Goal: Navigation & Orientation: Understand site structure

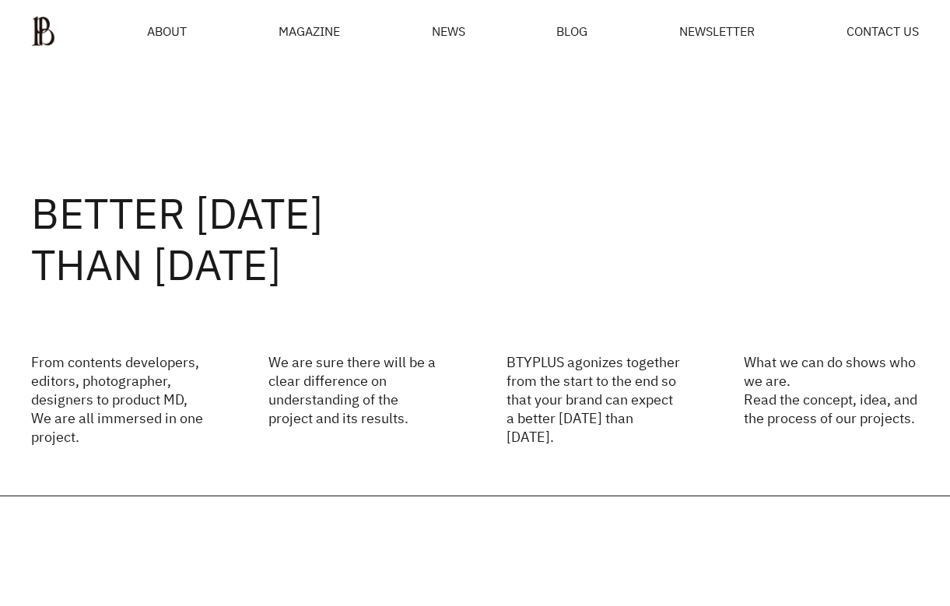
click at [308, 30] on div "MAGAZINE" at bounding box center [309, 31] width 61 height 12
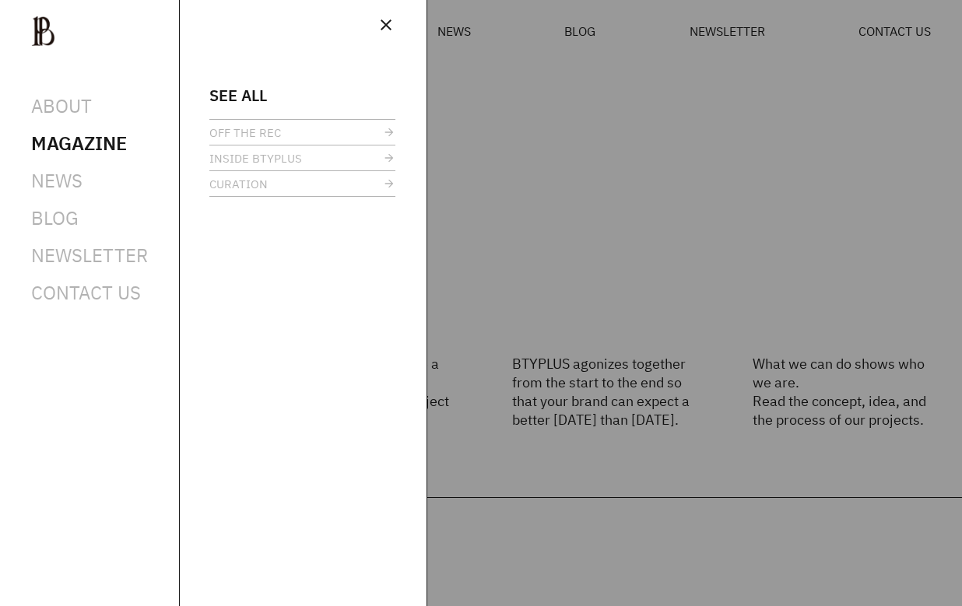
click at [460, 30] on div at bounding box center [481, 303] width 962 height 606
click at [384, 22] on span "close" at bounding box center [386, 25] width 19 height 19
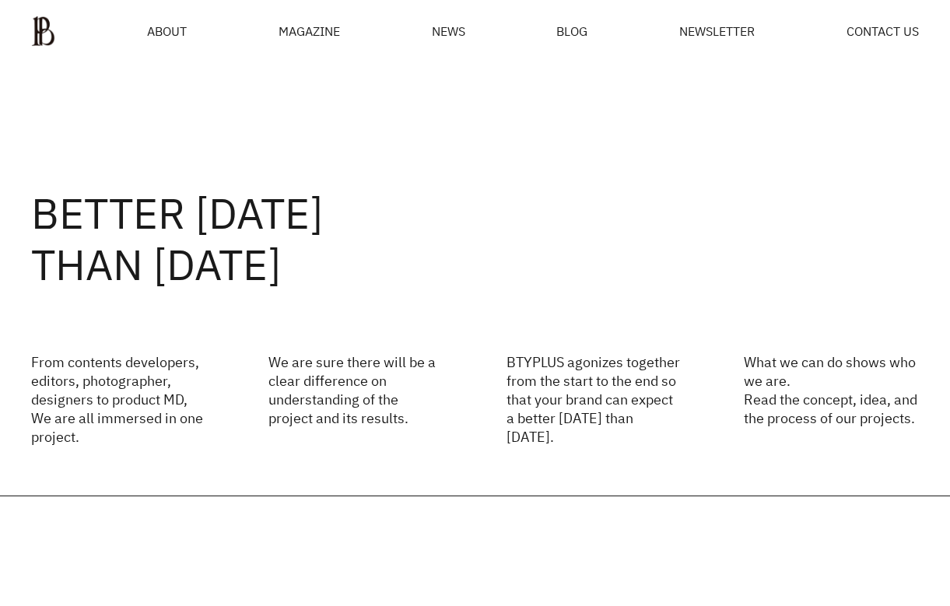
click at [460, 33] on span "NEWS" at bounding box center [448, 31] width 33 height 12
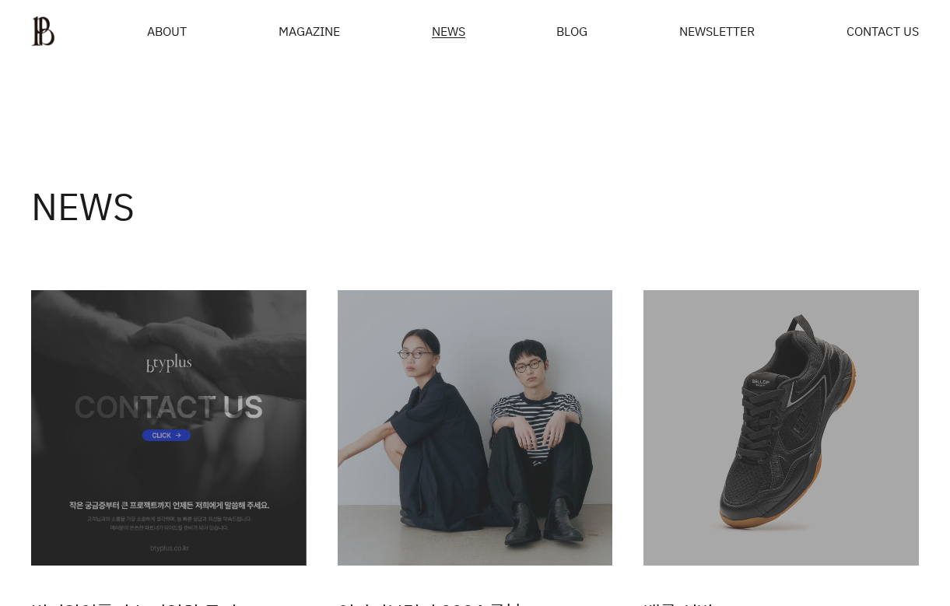
click at [560, 31] on span "BLOG" at bounding box center [571, 31] width 31 height 12
click at [172, 37] on span "ABOUT" at bounding box center [167, 31] width 40 height 12
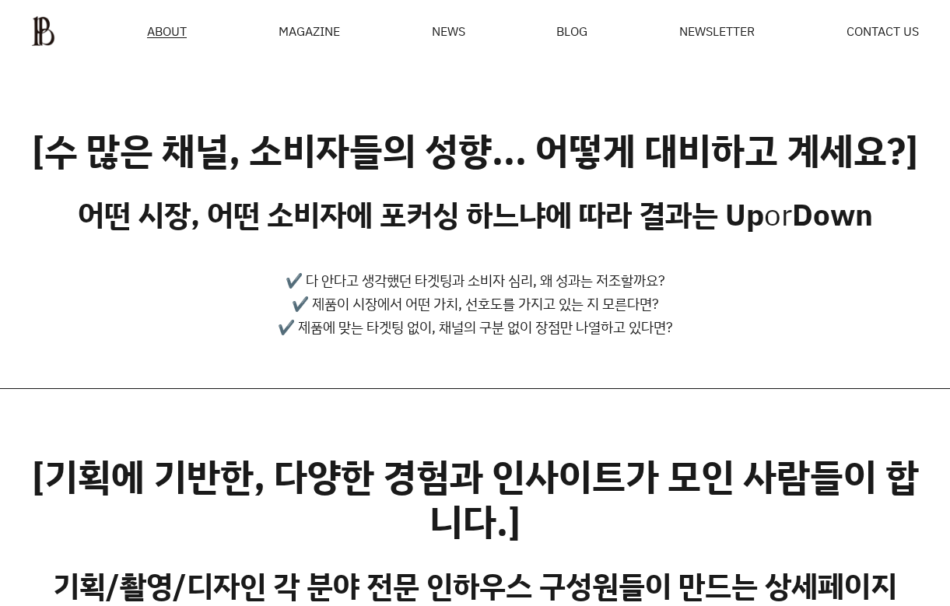
click at [332, 25] on div "MAGAZINE" at bounding box center [309, 31] width 61 height 12
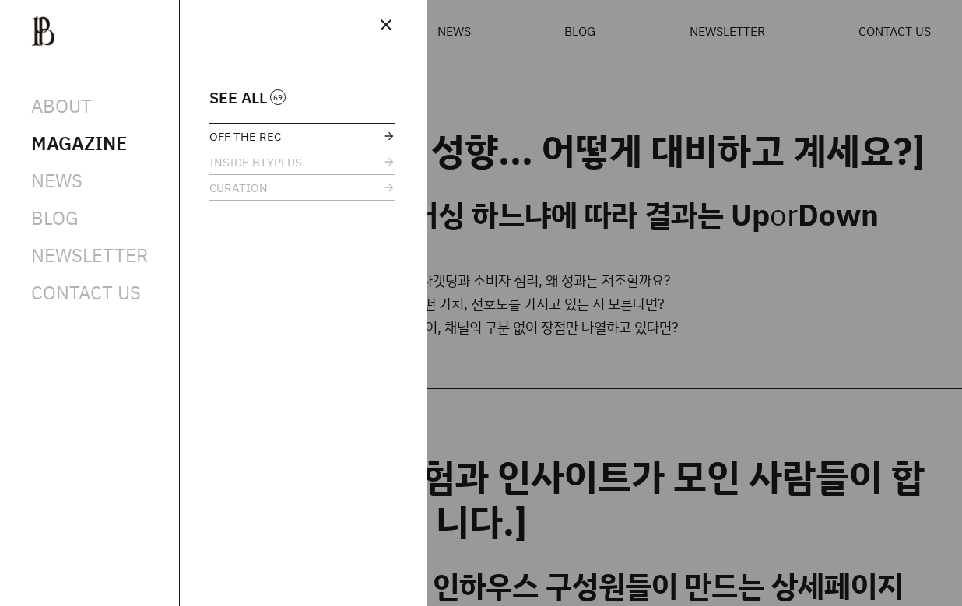
click at [232, 132] on span "OFF THE REC" at bounding box center [245, 137] width 72 height 12
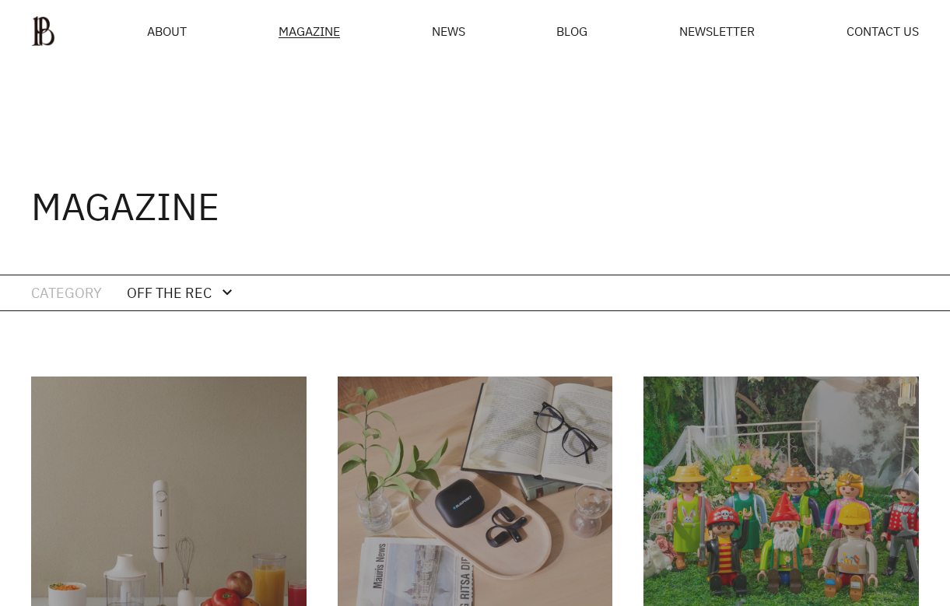
click at [311, 25] on div "MAGAZINE" at bounding box center [309, 31] width 61 height 13
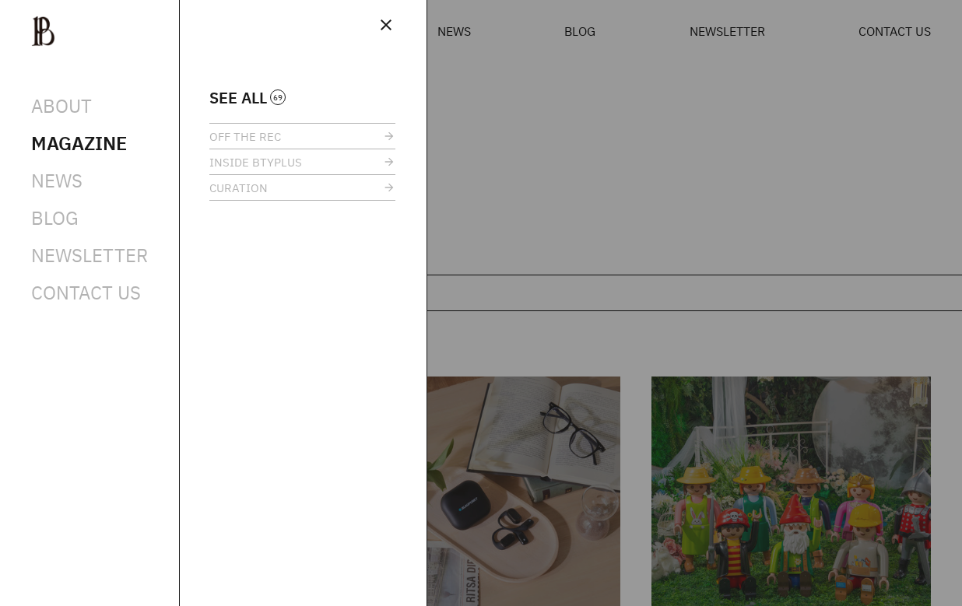
click at [219, 100] on span "SEE ALL" at bounding box center [238, 98] width 58 height 12
